Goal: Obtain resource: Download file/media

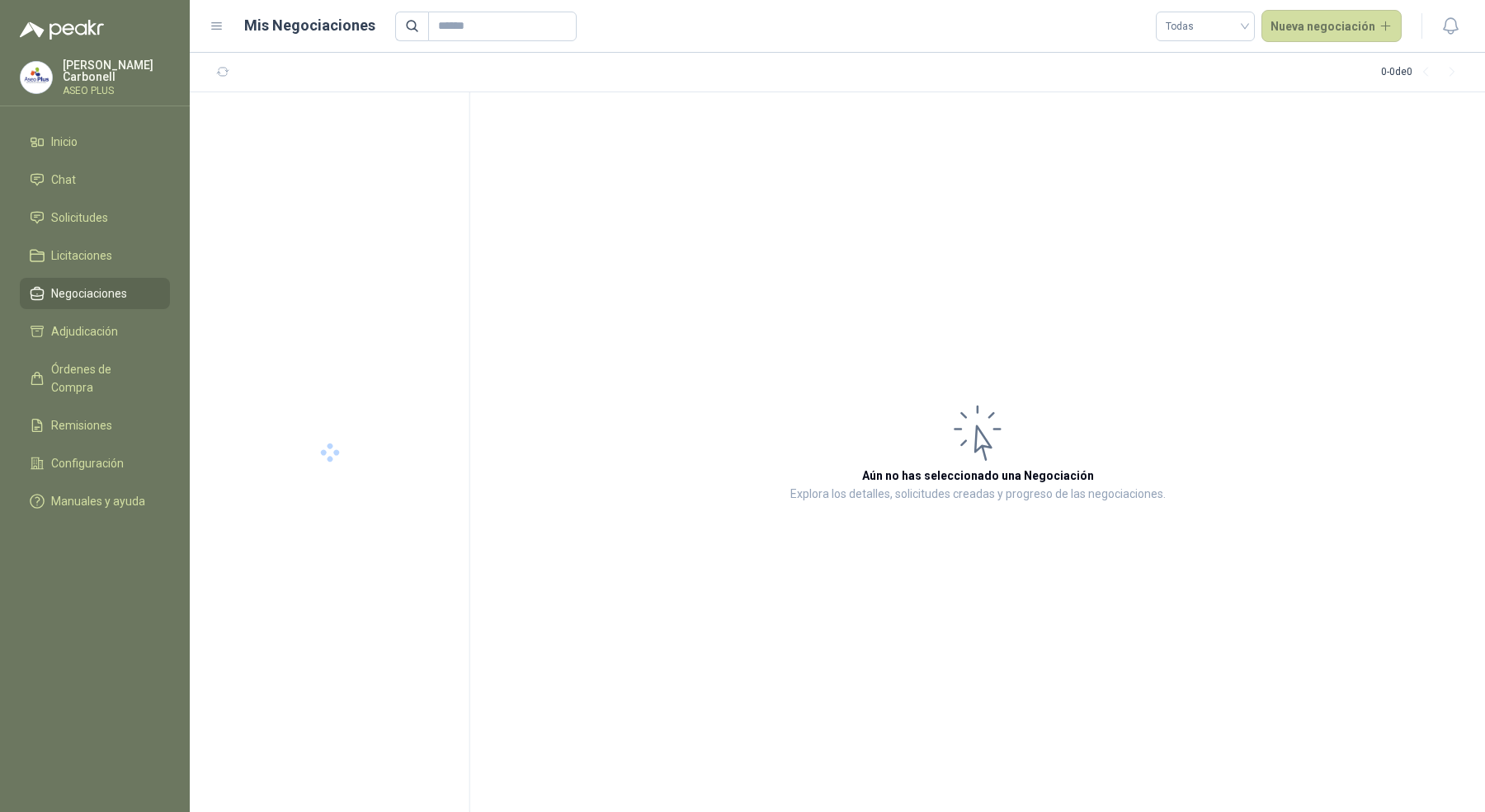
click at [103, 68] on p "Pablo Carbonell" at bounding box center [116, 71] width 107 height 23
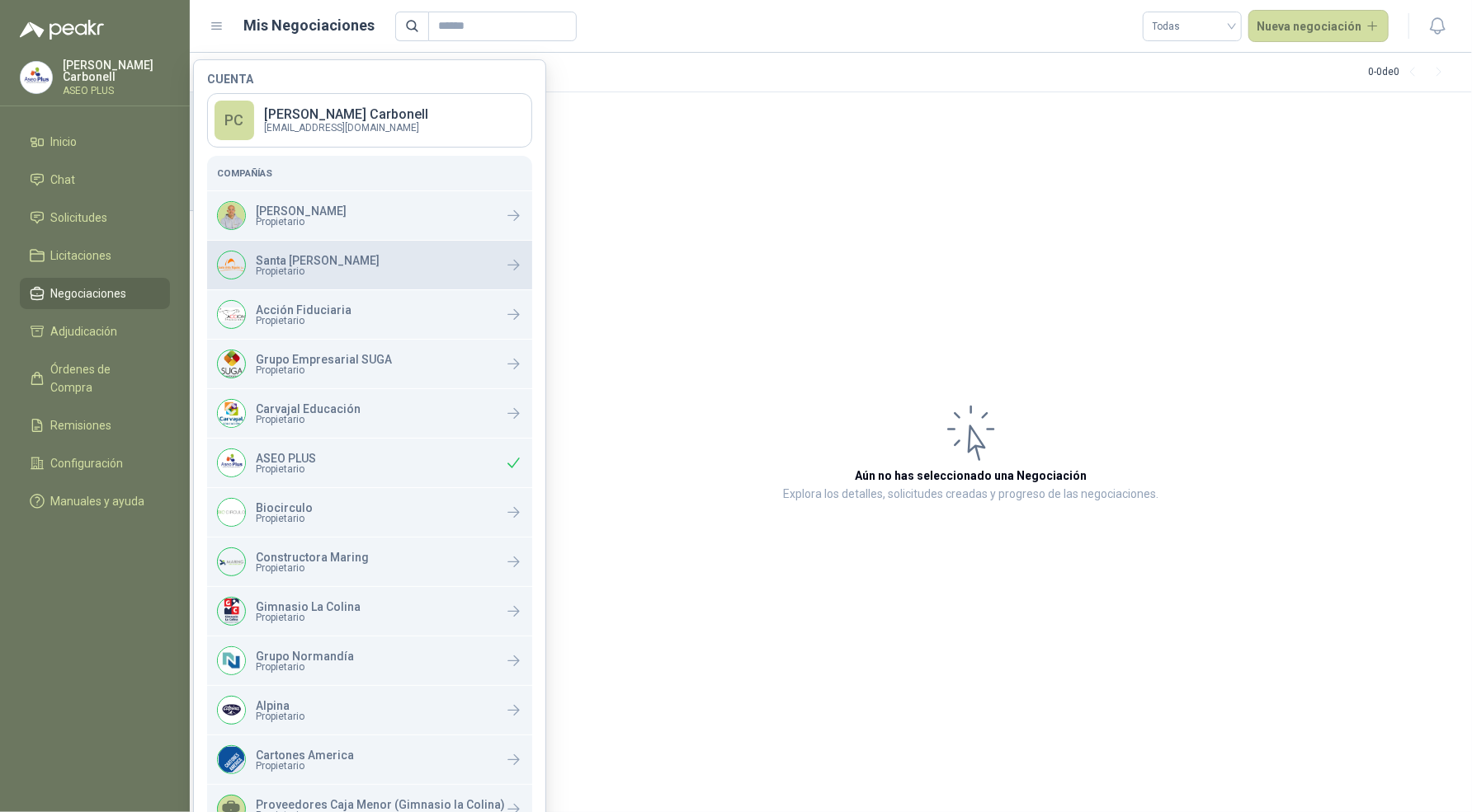
click at [290, 273] on span "Propietario" at bounding box center [318, 271] width 124 height 10
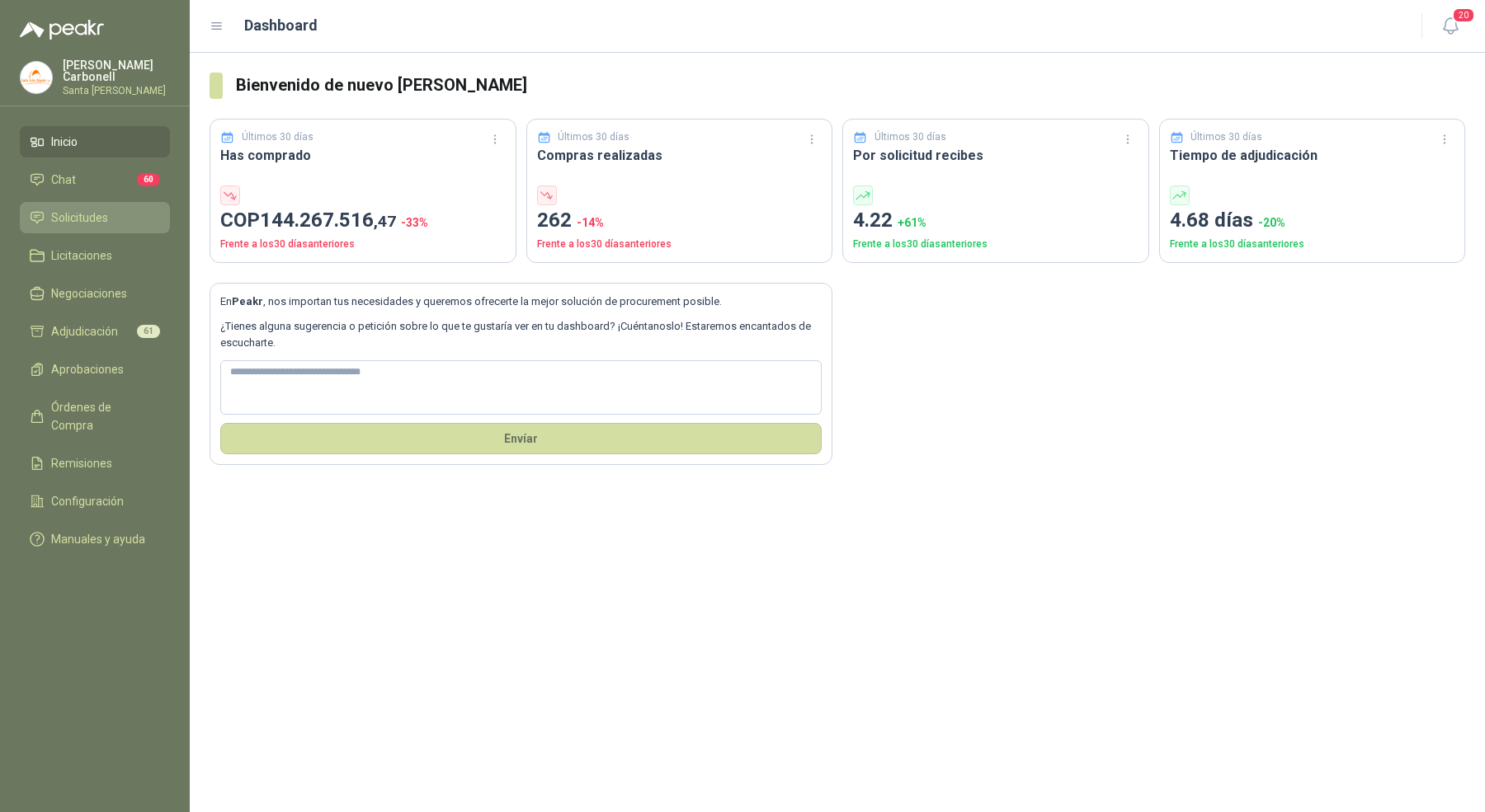
click at [125, 222] on li "Solicitudes" at bounding box center [95, 218] width 130 height 18
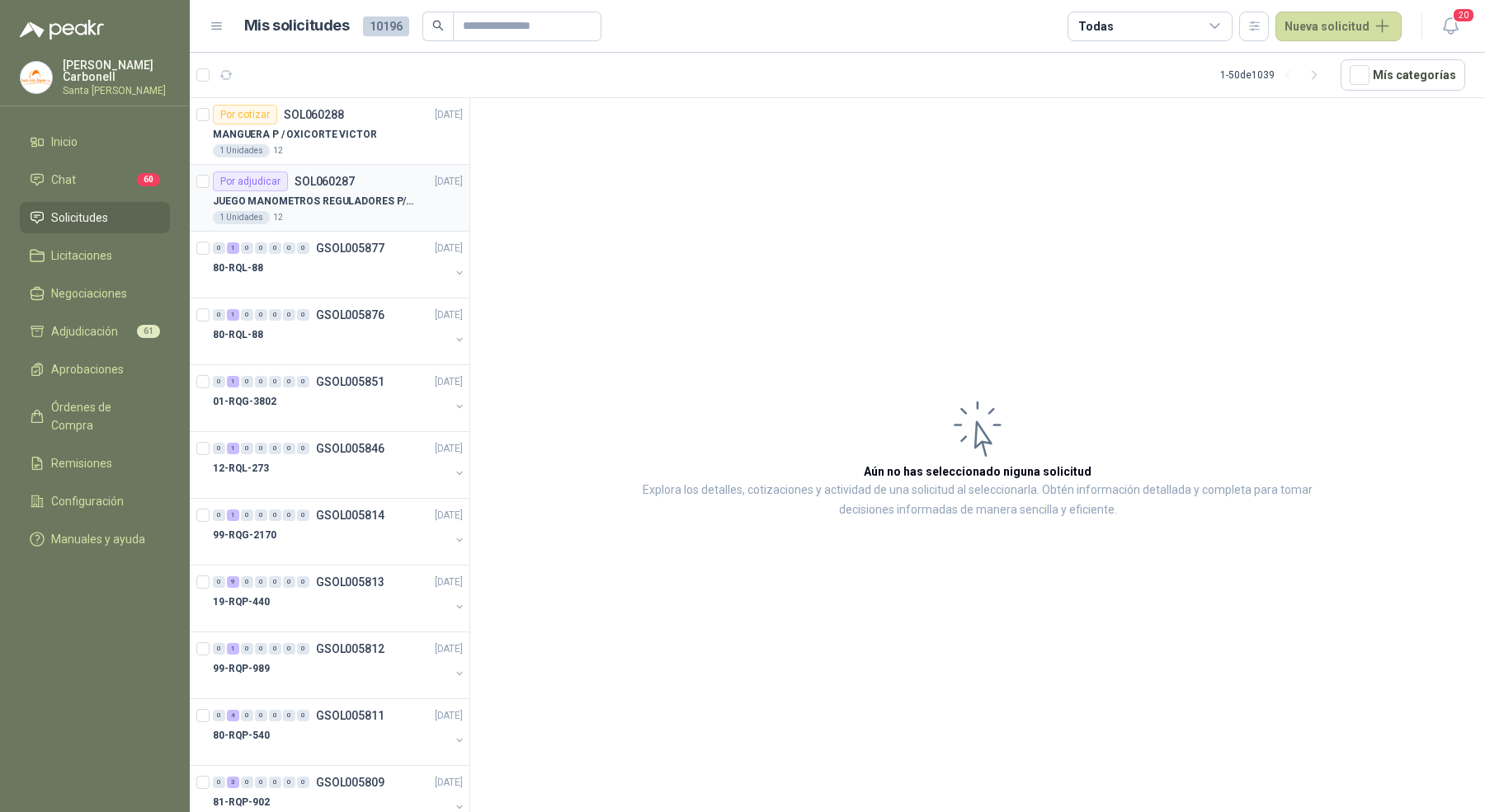
click at [379, 205] on p "JUEGO MANOMETROS REGULADORES P/OXIGENO" at bounding box center [315, 201] width 206 height 16
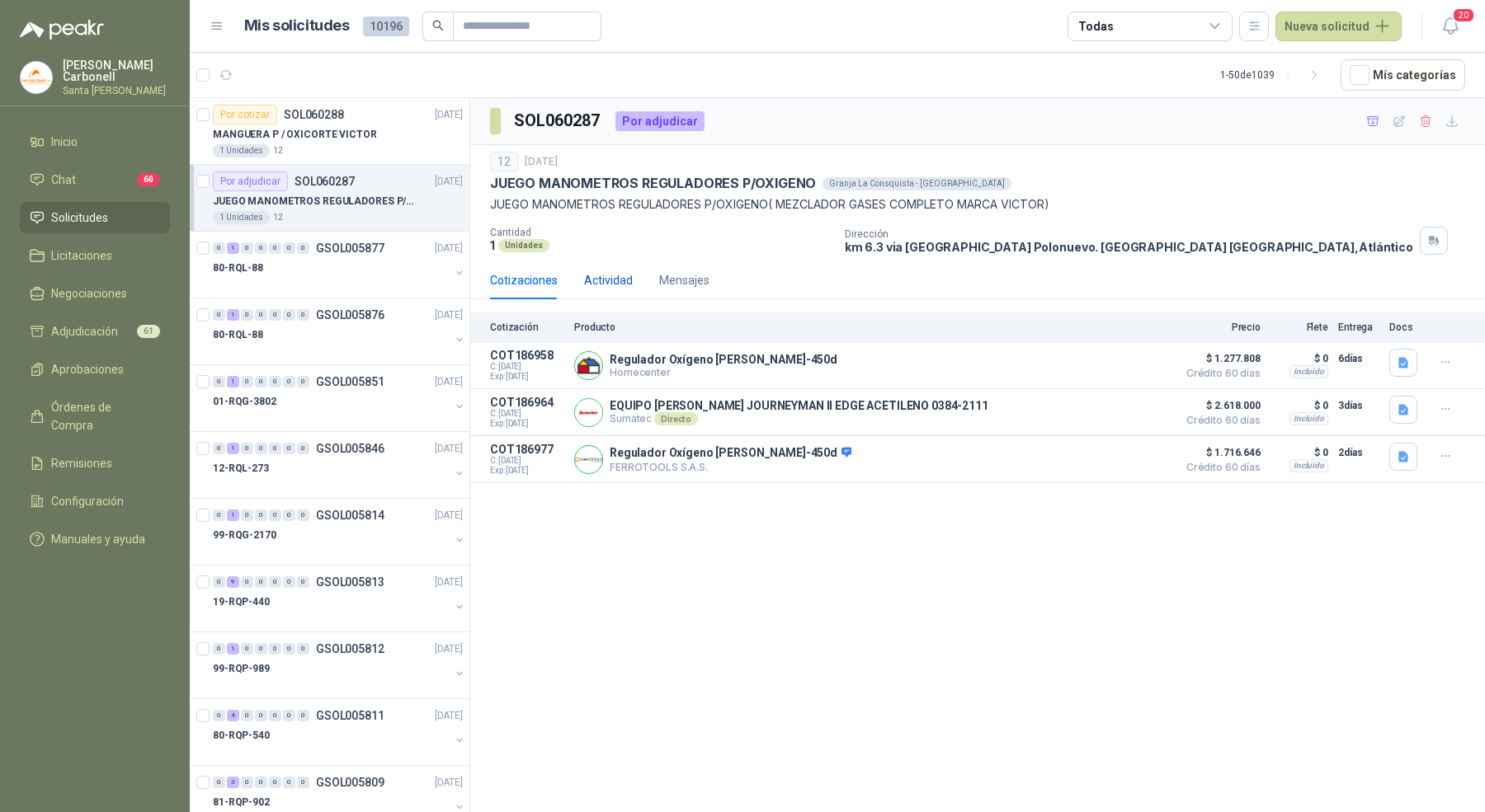
click at [613, 273] on div "Actividad" at bounding box center [608, 281] width 49 height 18
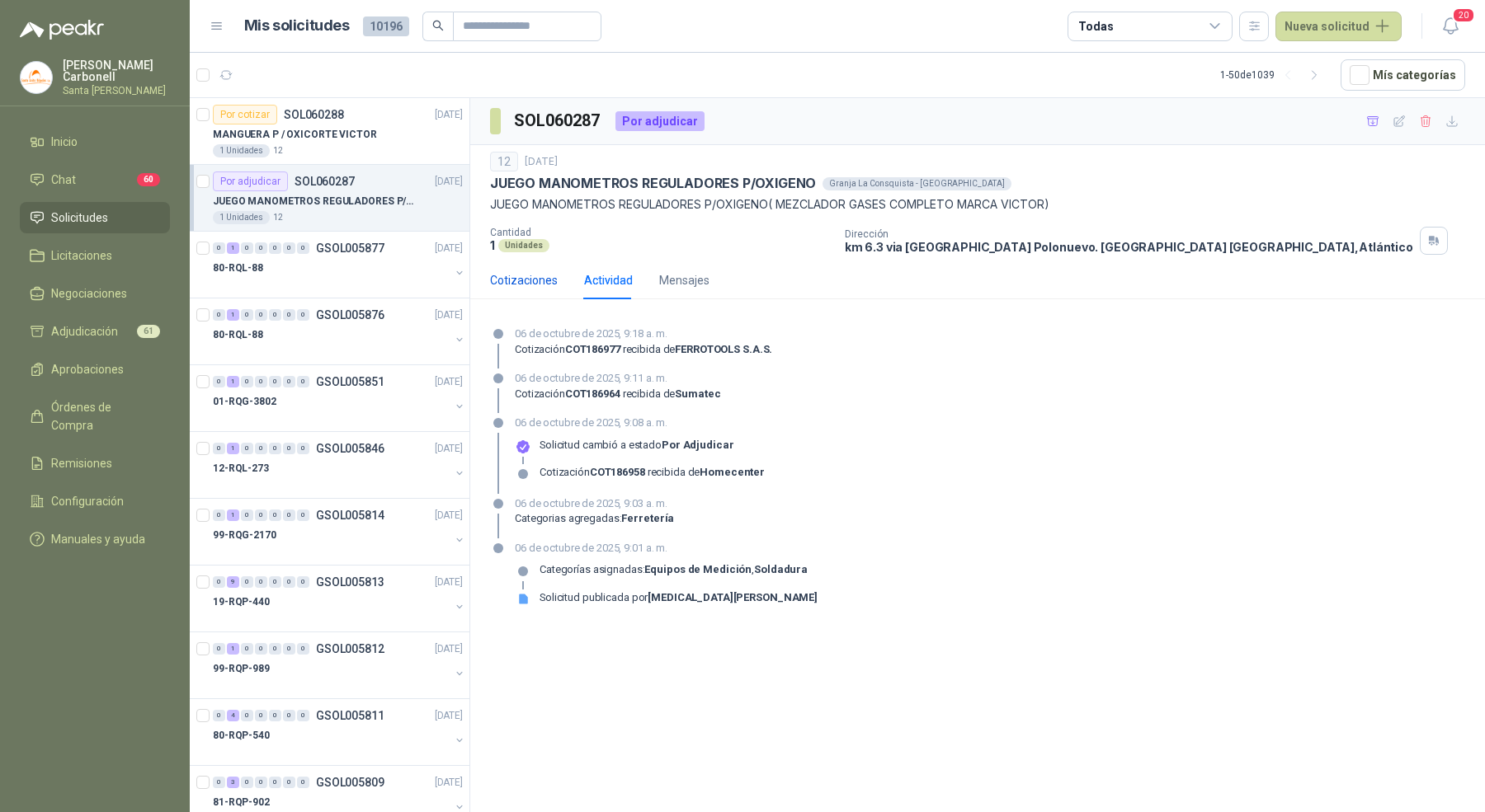
click at [535, 280] on div "Cotizaciones" at bounding box center [524, 281] width 68 height 18
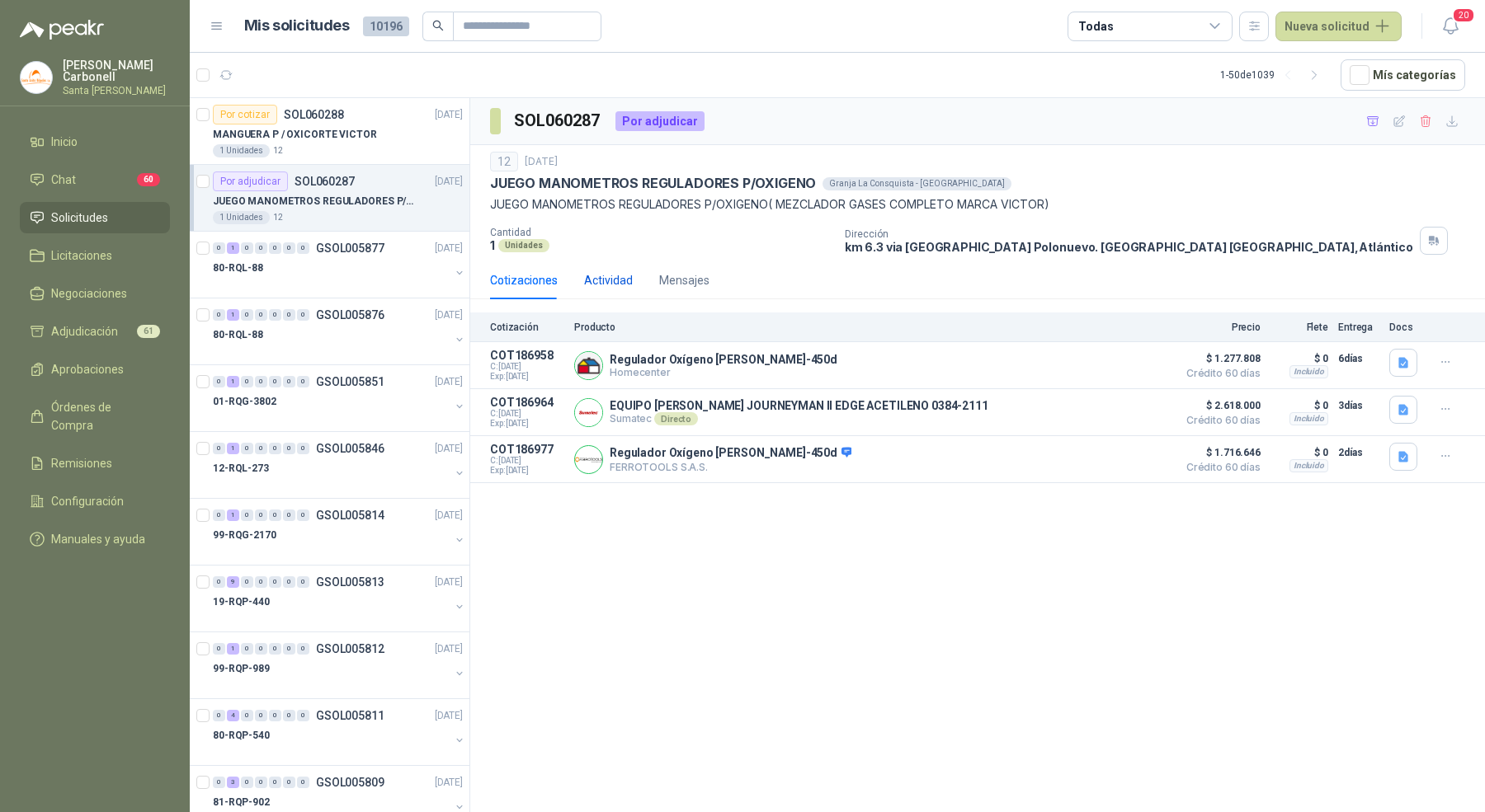
click at [622, 281] on div "Actividad" at bounding box center [608, 281] width 49 height 18
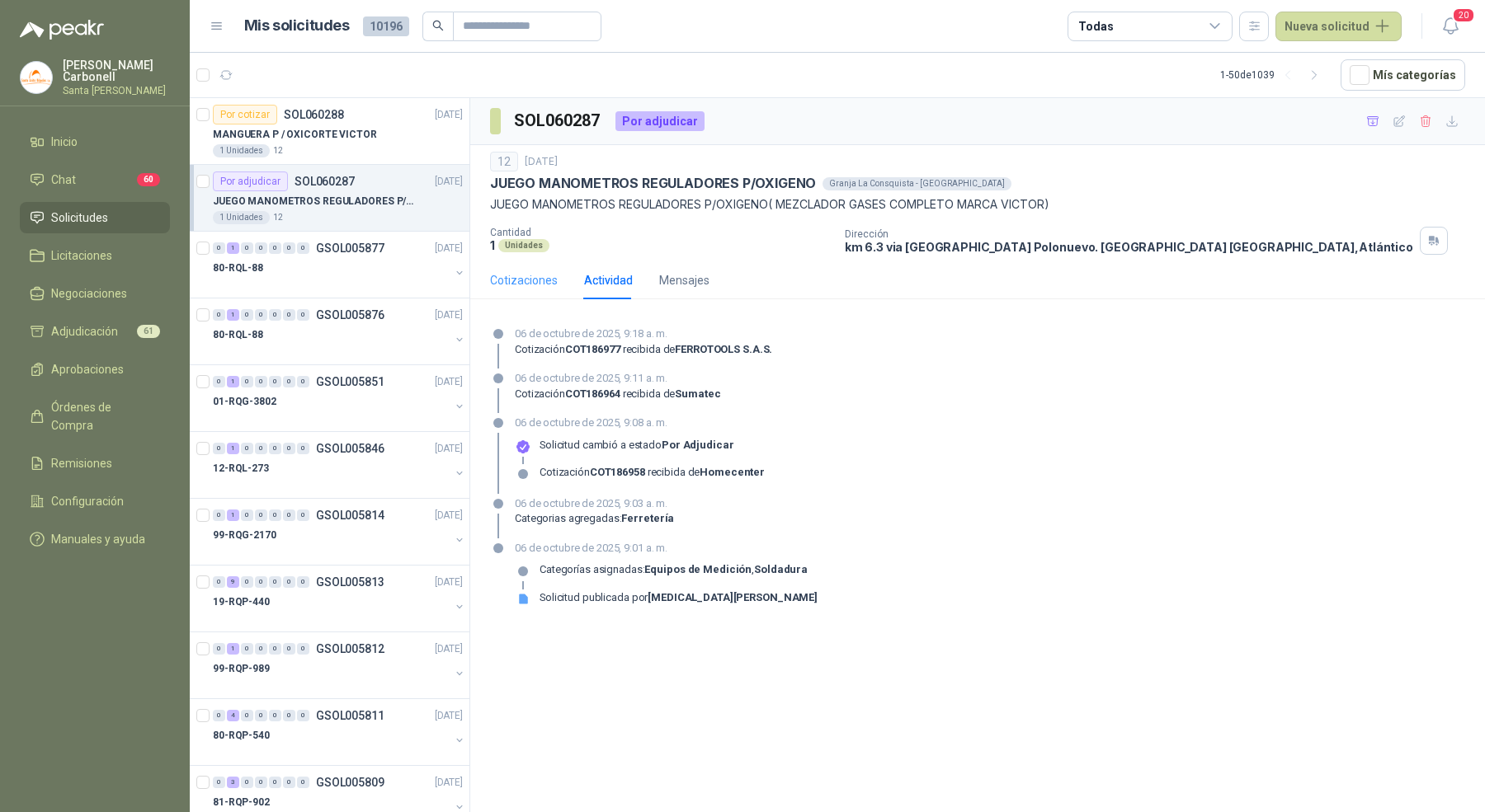
click at [529, 295] on div "Cotizaciones" at bounding box center [524, 281] width 68 height 38
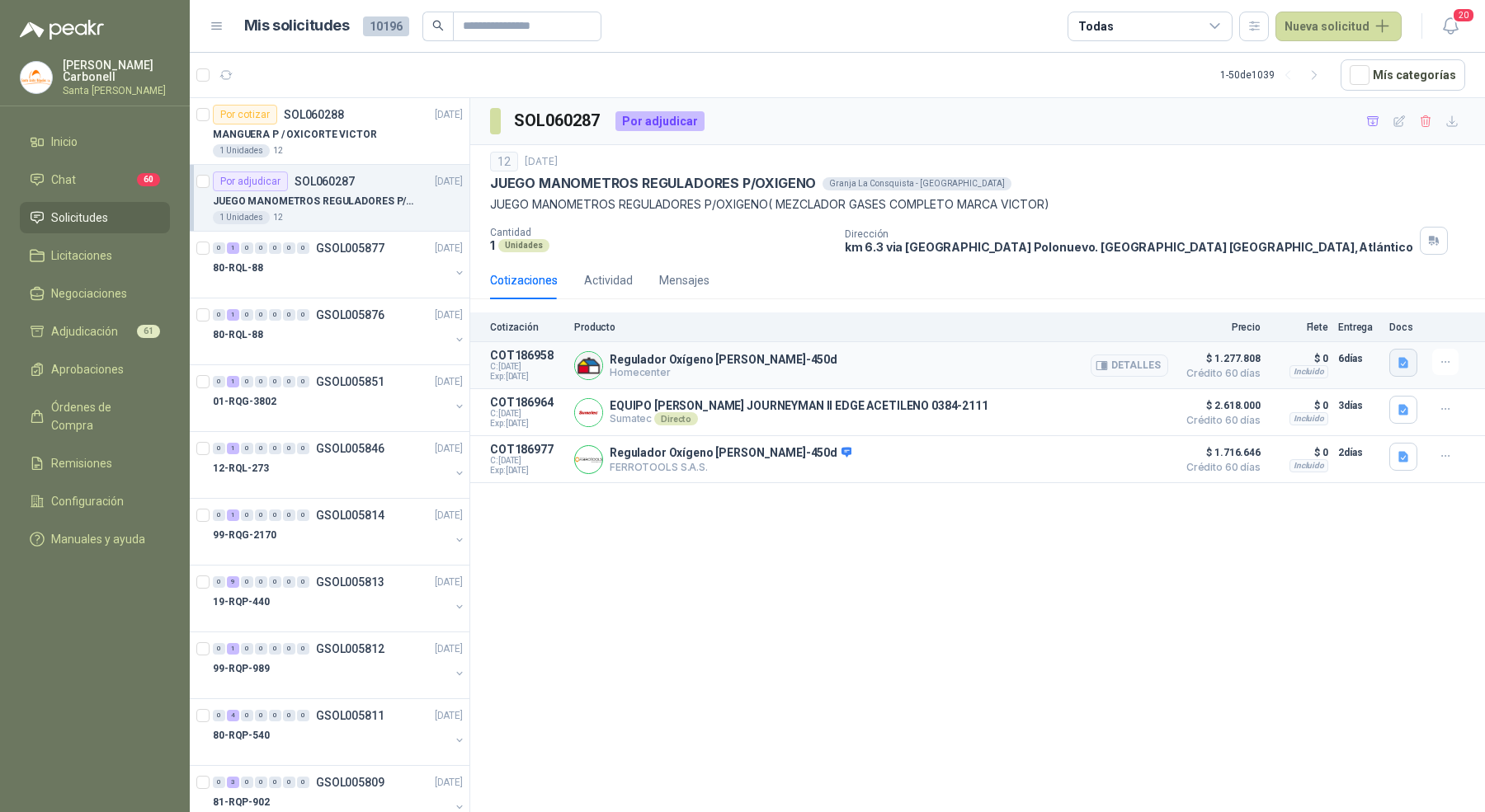
click at [1401, 359] on icon "button" at bounding box center [1403, 363] width 10 height 11
click at [1387, 315] on button "image.png" at bounding box center [1369, 308] width 72 height 17
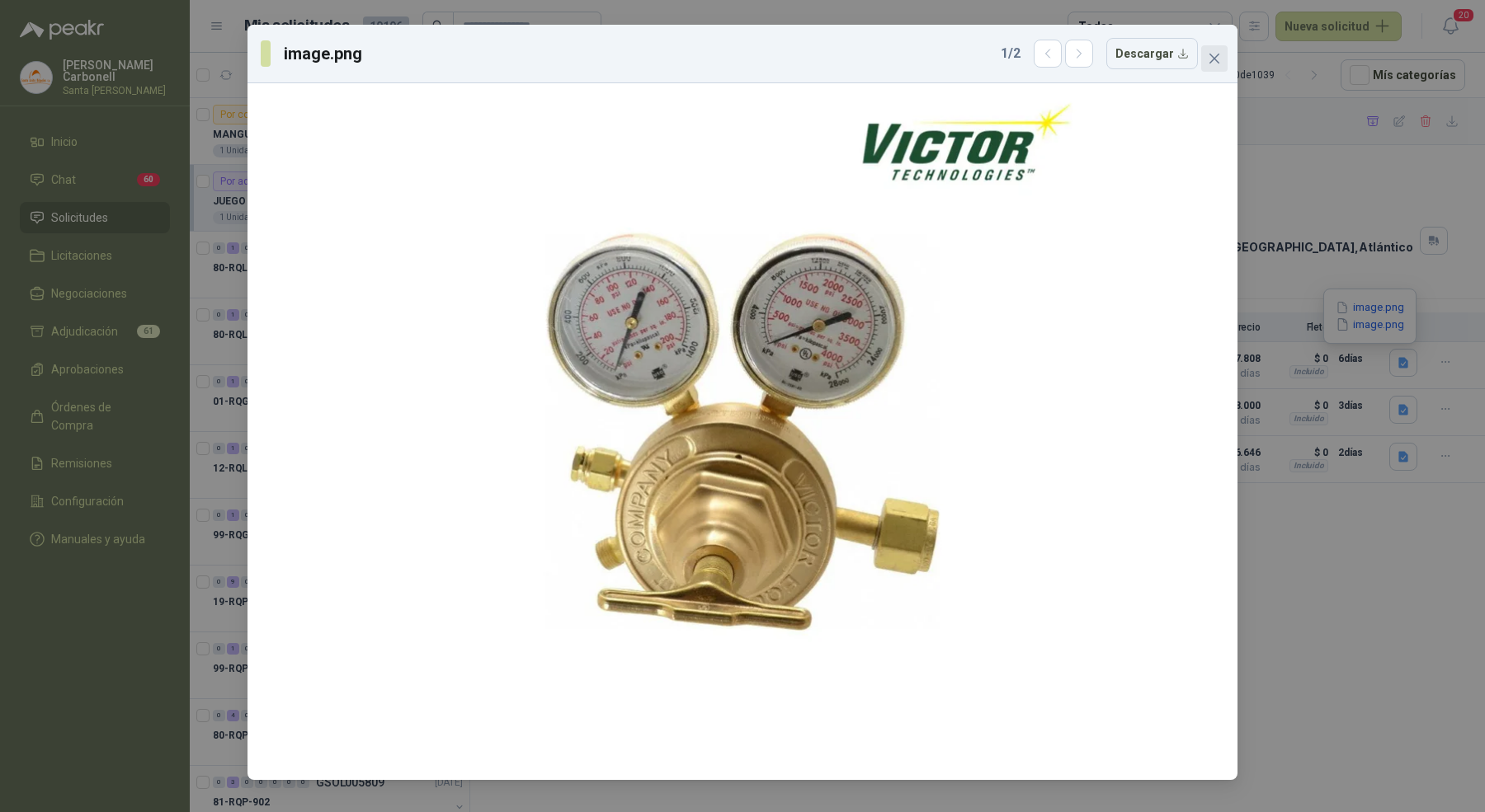
click at [1208, 64] on icon "close" at bounding box center [1214, 59] width 13 height 13
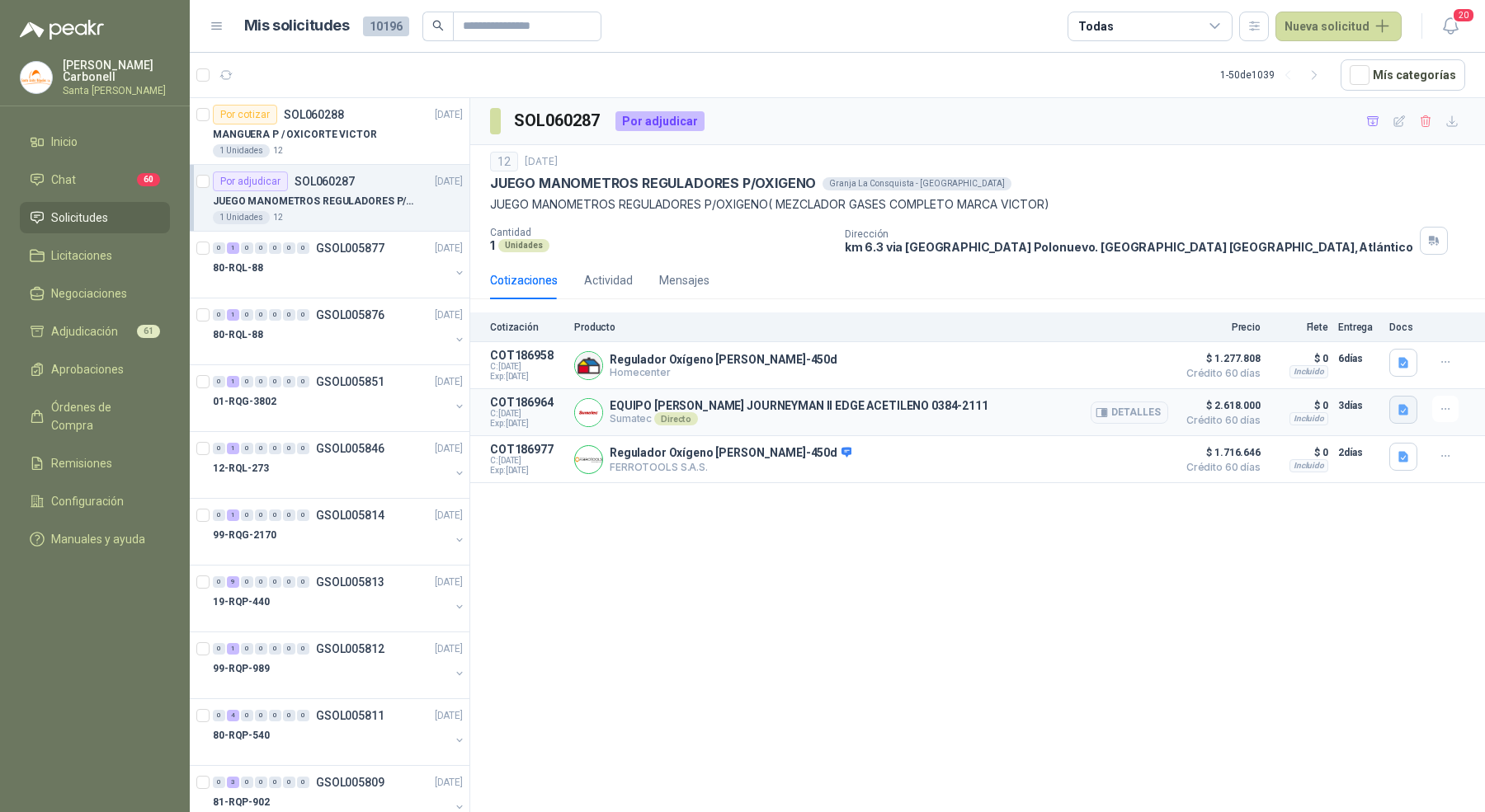
click at [1399, 405] on icon "button" at bounding box center [1403, 410] width 10 height 11
click at [1376, 369] on button "[PERSON_NAME] JOURNEYMAN II EDGE 2 0 Español.pdf" at bounding box center [1261, 371] width 289 height 17
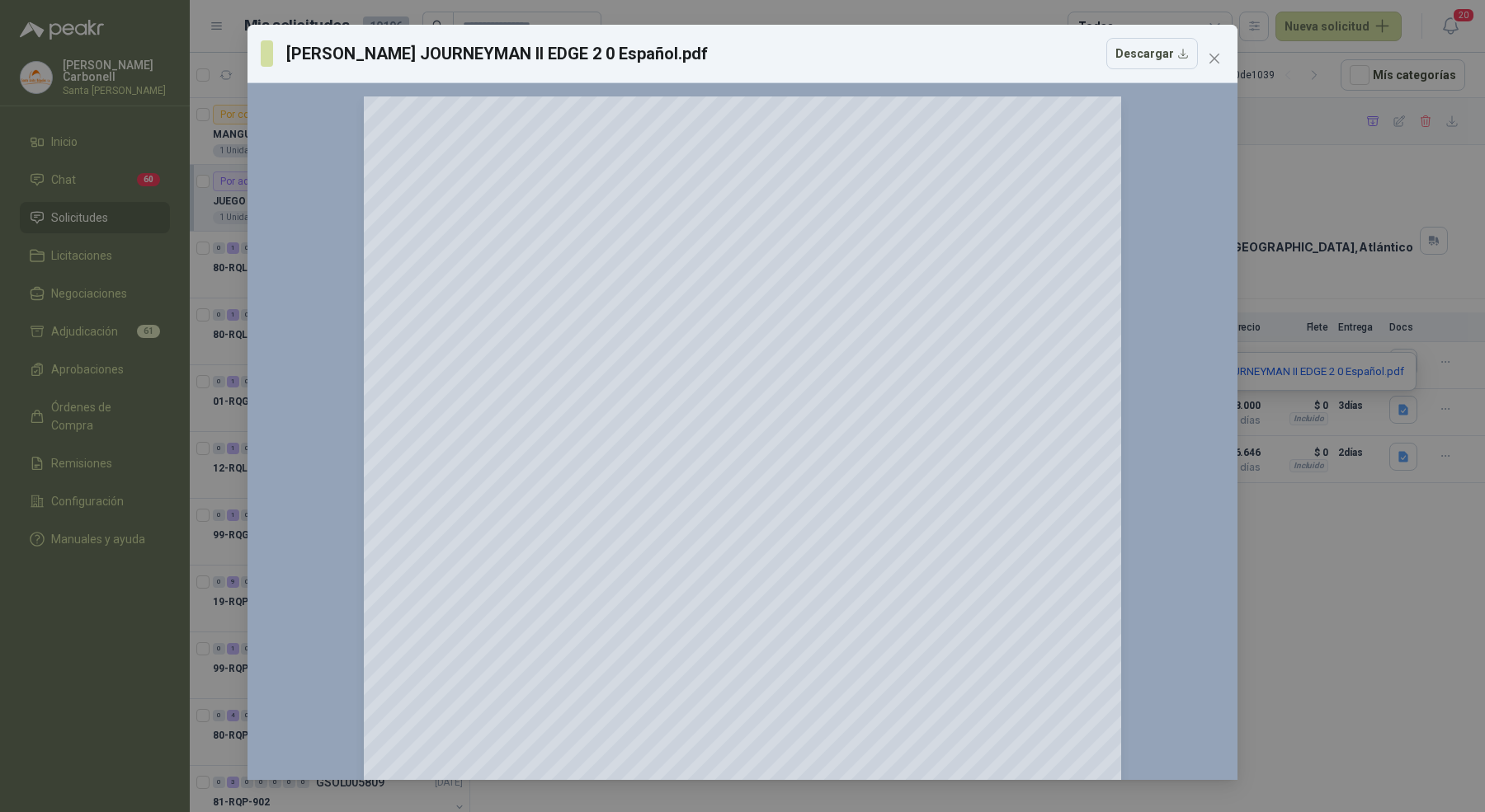
click at [1213, 44] on div "[PERSON_NAME] JOURNEYMAN II EDGE 2 0 Español.pdf Descargar" at bounding box center [742, 54] width 963 height 31
click at [1213, 55] on icon "close" at bounding box center [1214, 59] width 13 height 13
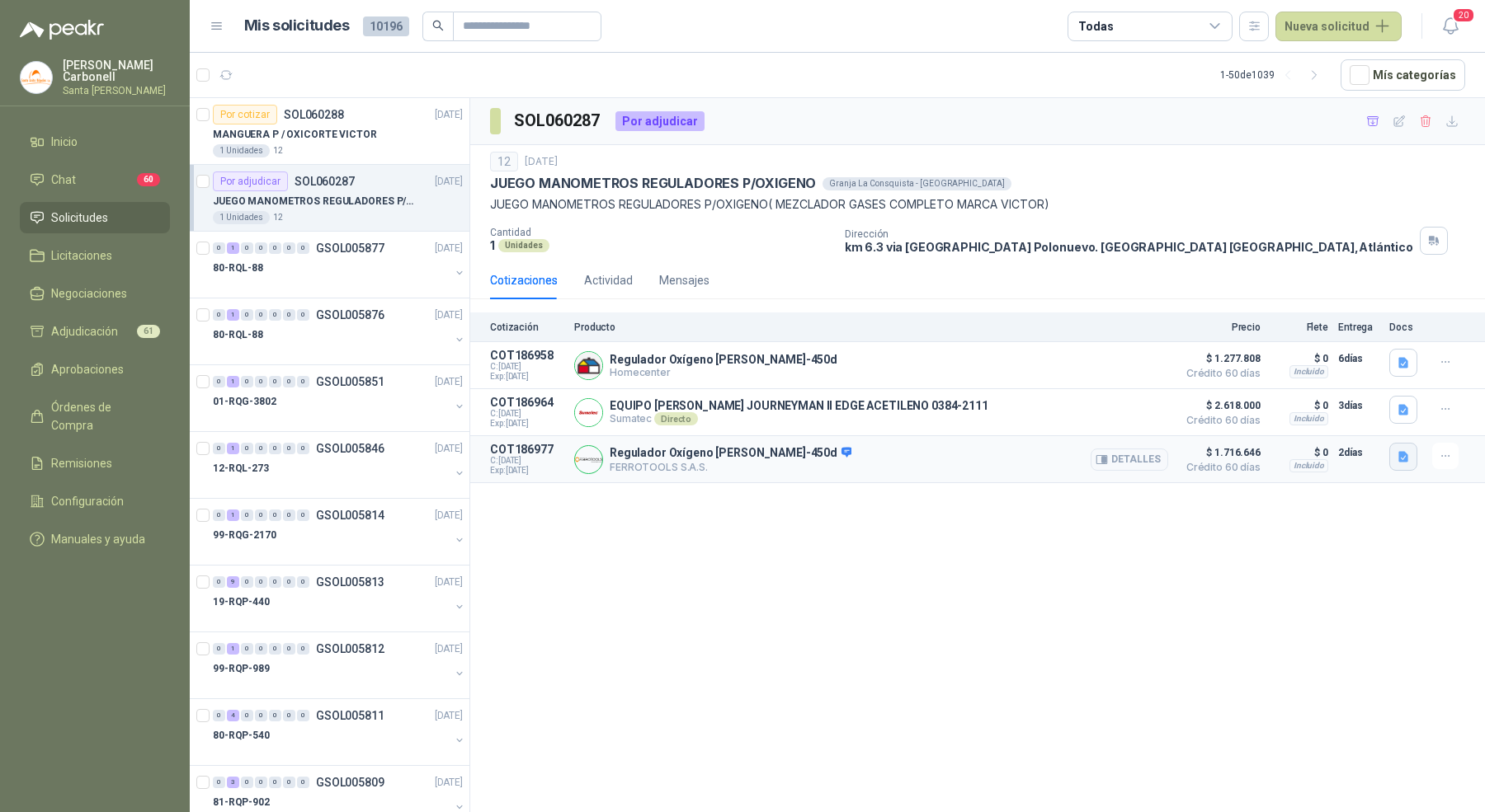
click at [1404, 467] on button "button" at bounding box center [1403, 457] width 28 height 28
click at [1389, 402] on button "image.png" at bounding box center [1369, 401] width 72 height 17
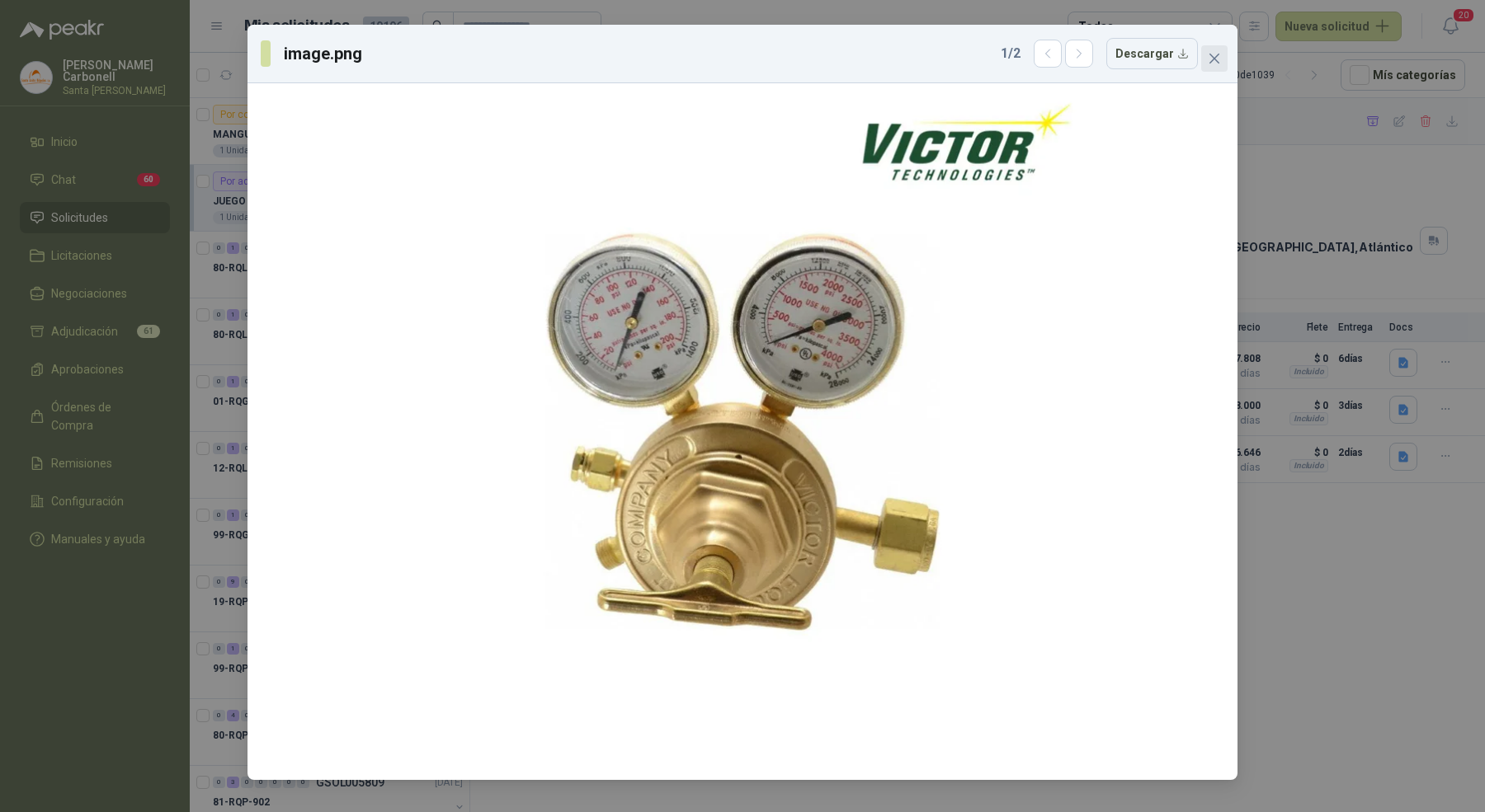
click at [1208, 58] on icon "close" at bounding box center [1214, 59] width 13 height 13
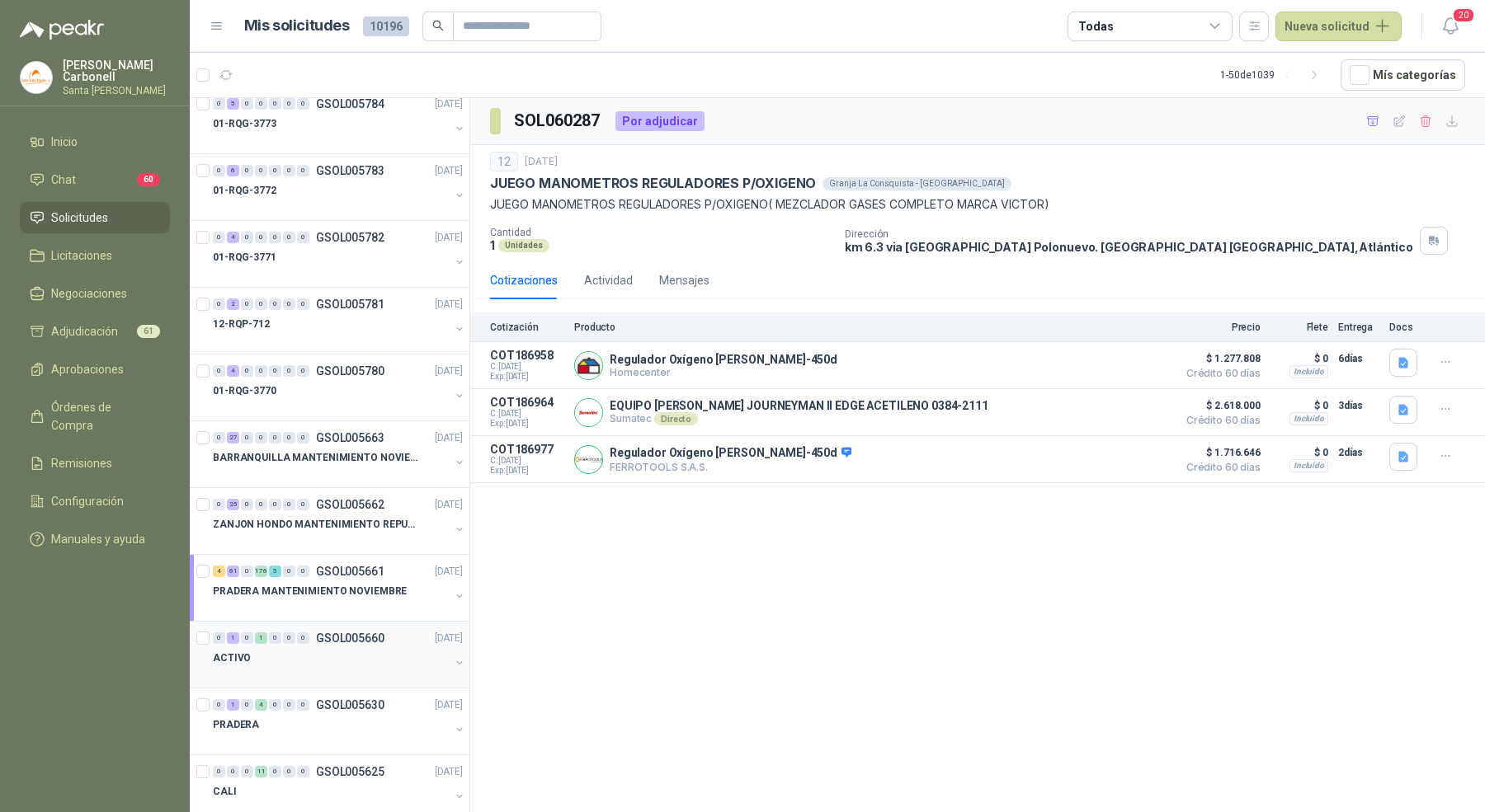
scroll to position [809, 0]
